Goal: Task Accomplishment & Management: Use online tool/utility

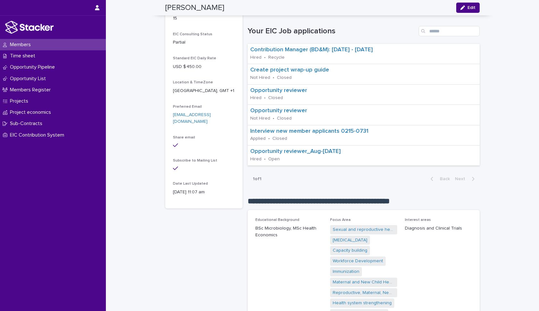
scroll to position [116, 0]
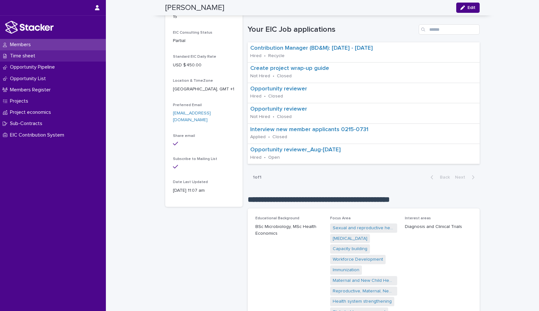
click at [30, 54] on p "Time sheet" at bounding box center [23, 56] width 33 height 6
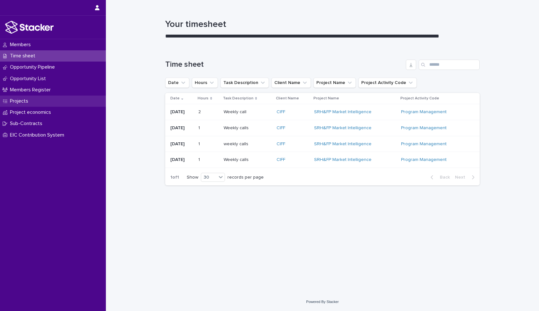
click at [24, 99] on p "Projects" at bounding box center [20, 101] width 26 height 6
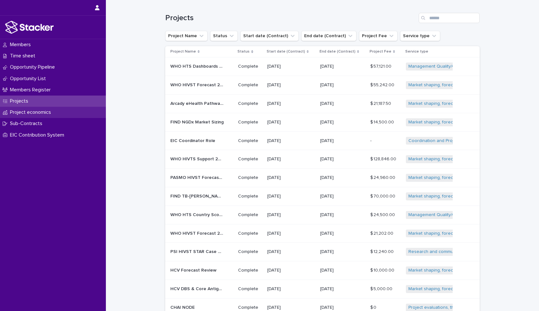
click at [32, 111] on p "Project economics" at bounding box center [31, 112] width 49 height 6
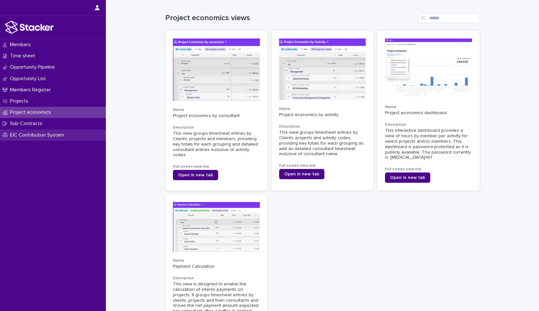
click at [31, 135] on p "EIC Contribution System" at bounding box center [38, 135] width 62 height 6
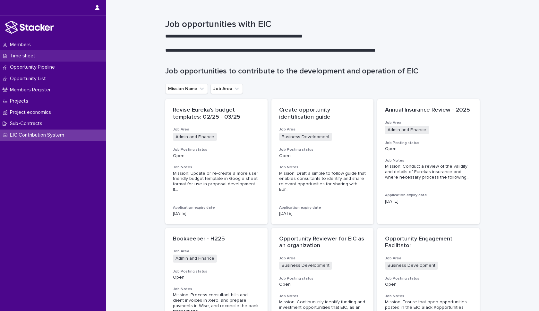
click at [36, 54] on p "Time sheet" at bounding box center [23, 56] width 33 height 6
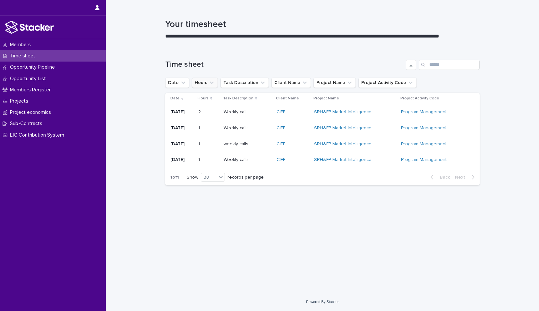
click at [211, 83] on icon "Hours" at bounding box center [211, 83] width 6 height 6
click at [248, 87] on button "Task Description" at bounding box center [244, 83] width 48 height 10
click at [252, 81] on button "Task Description" at bounding box center [244, 83] width 48 height 10
click at [291, 82] on button "Client Name" at bounding box center [290, 83] width 39 height 10
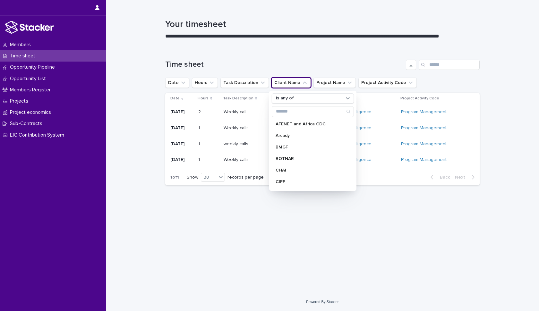
click at [291, 82] on button "Client Name" at bounding box center [290, 83] width 39 height 10
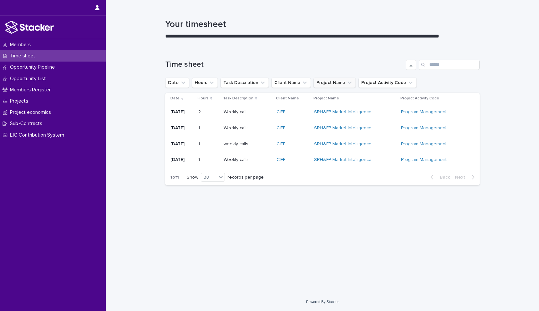
click at [330, 84] on button "Project Name" at bounding box center [334, 83] width 42 height 10
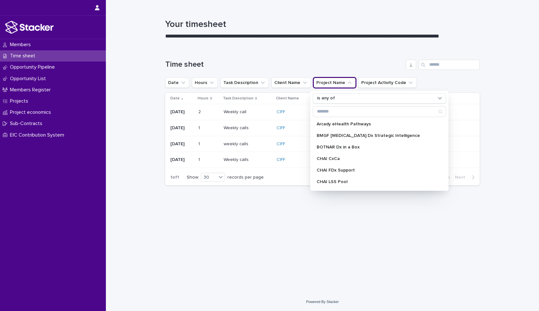
click at [330, 84] on button "Project Name" at bounding box center [334, 83] width 42 height 10
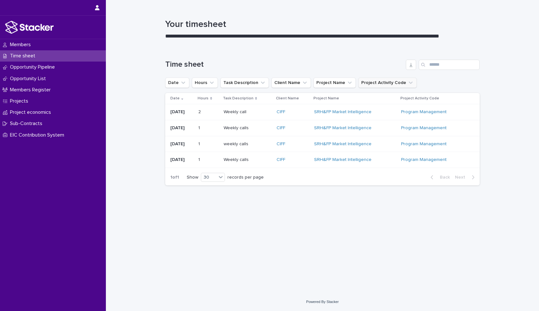
click at [372, 82] on button "Project Activity Code" at bounding box center [387, 83] width 58 height 10
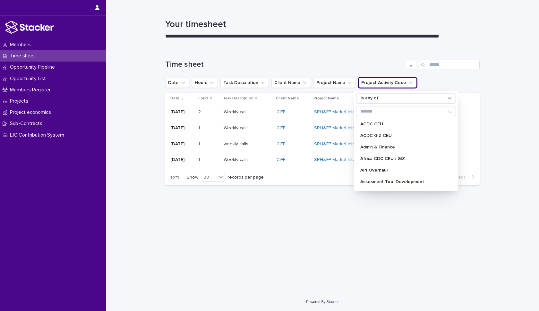
click at [372, 82] on button "Project Activity Code" at bounding box center [387, 83] width 58 height 10
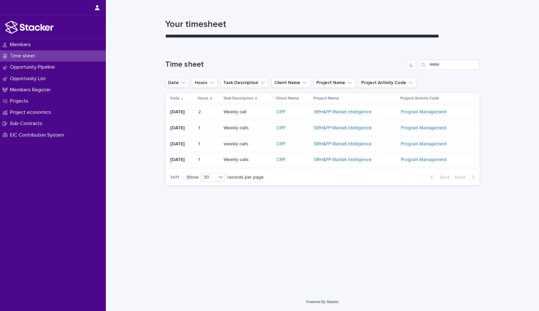
click at [179, 82] on button "Date" at bounding box center [177, 83] width 24 height 10
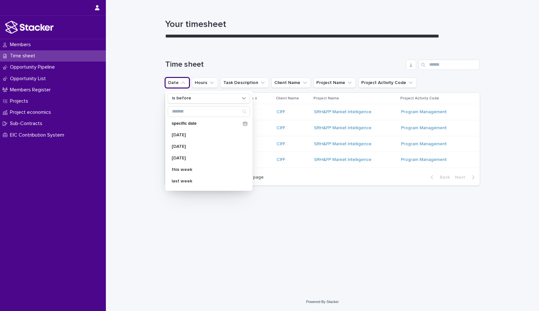
click at [179, 82] on button "Date" at bounding box center [177, 83] width 24 height 10
